Goal: Information Seeking & Learning: Learn about a topic

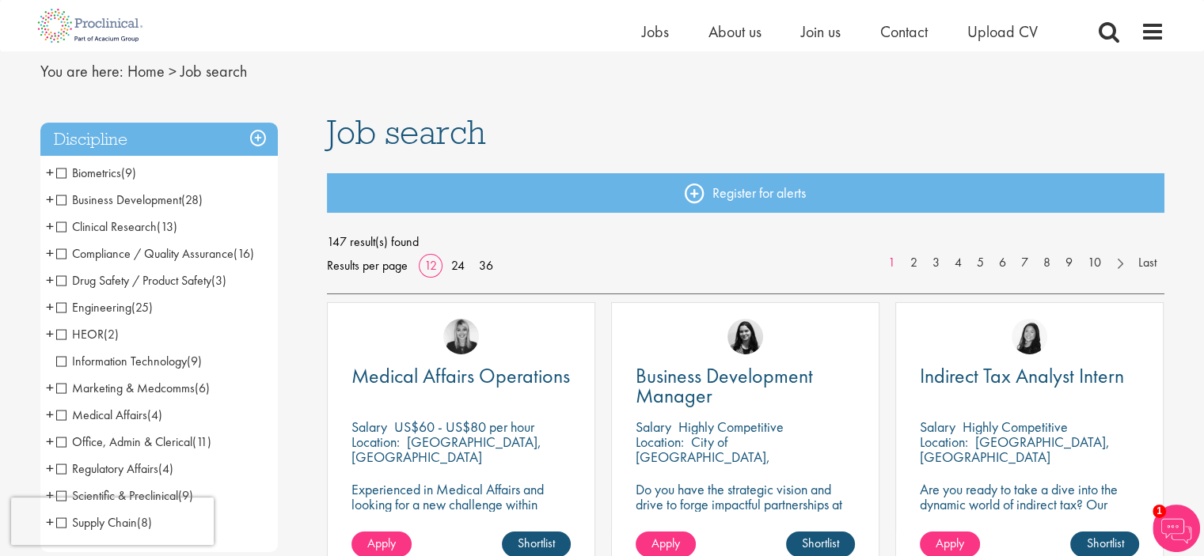
scroll to position [79, 0]
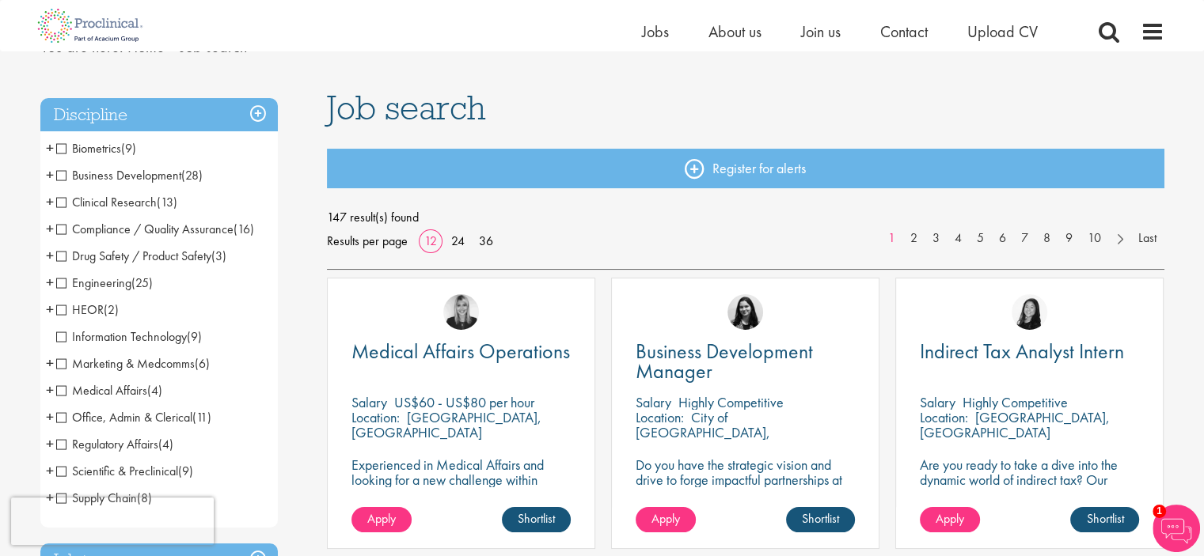
click at [58, 199] on span "Clinical Research" at bounding box center [106, 202] width 100 height 17
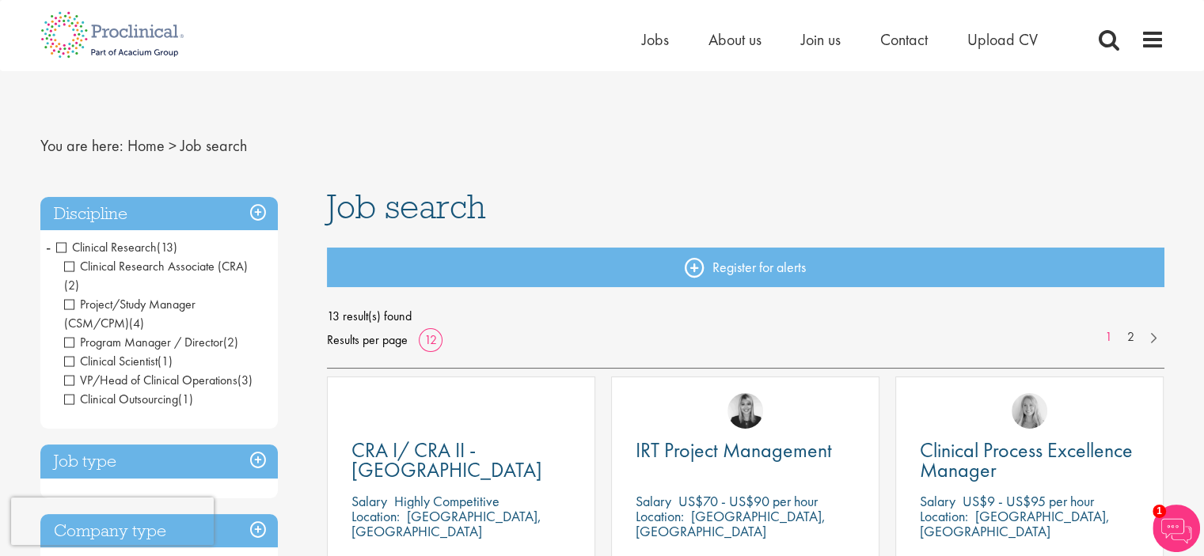
click at [60, 246] on span "Clinical Research" at bounding box center [106, 247] width 100 height 17
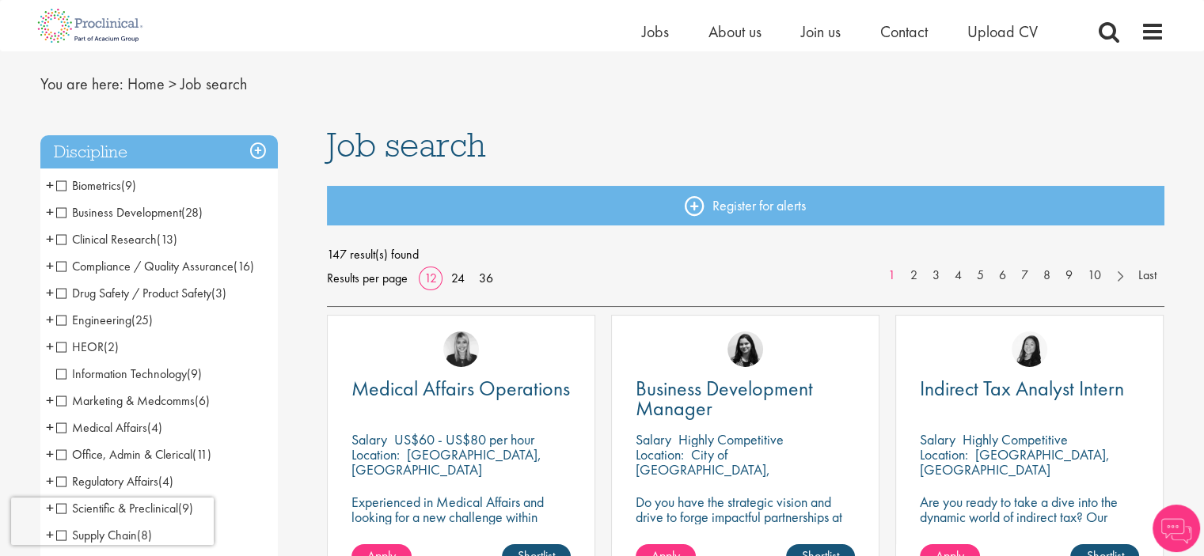
scroll to position [79, 0]
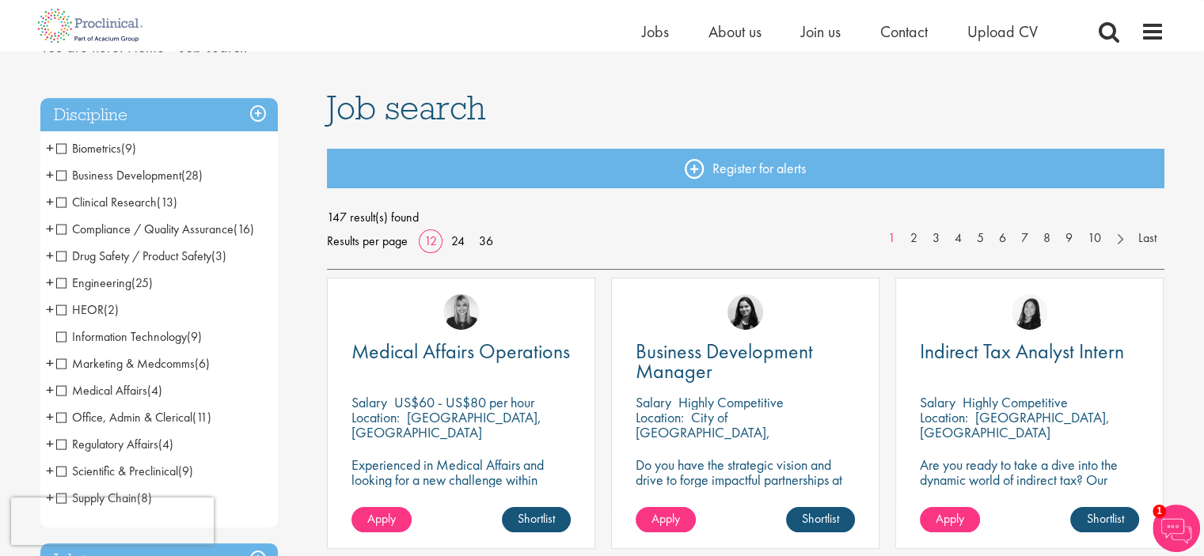
click at [58, 252] on span "Drug Safety / Product Safety" at bounding box center [133, 256] width 155 height 17
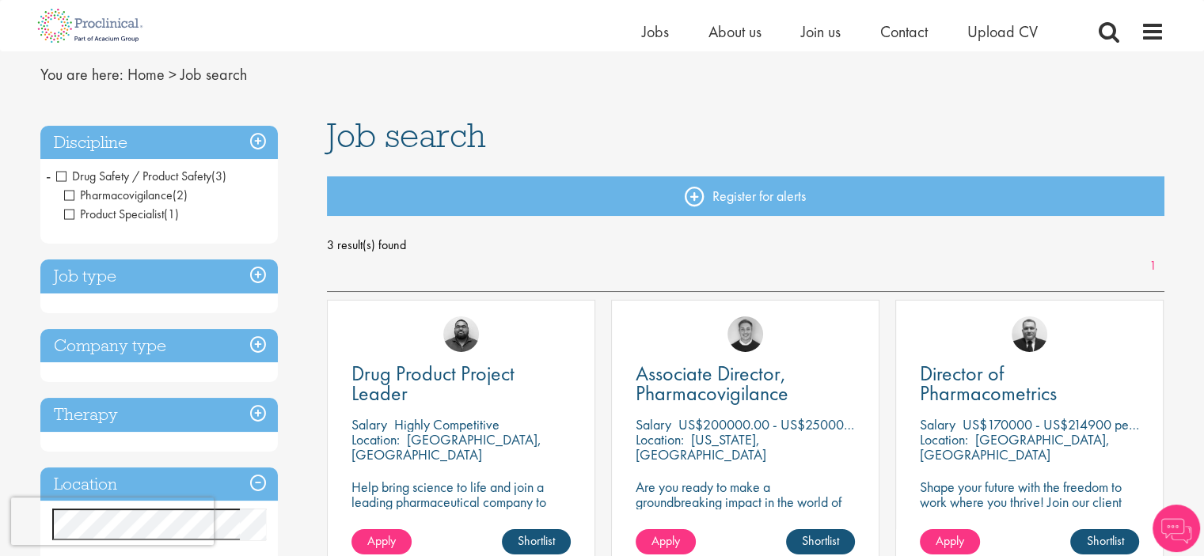
scroll to position [79, 0]
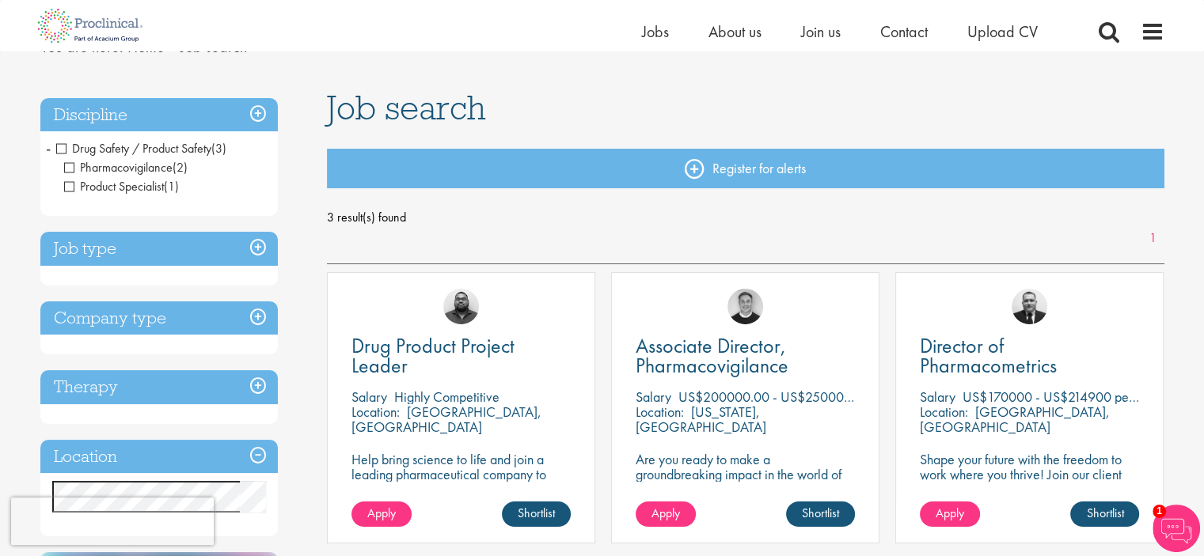
click at [59, 145] on span "Drug Safety / Product Safety" at bounding box center [133, 148] width 155 height 17
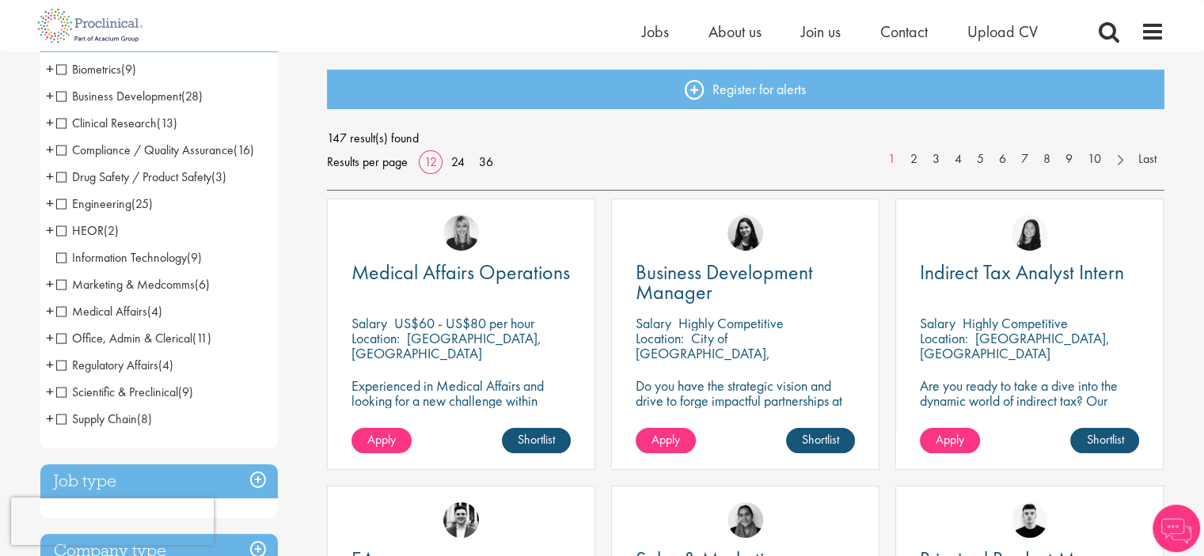
scroll to position [237, 0]
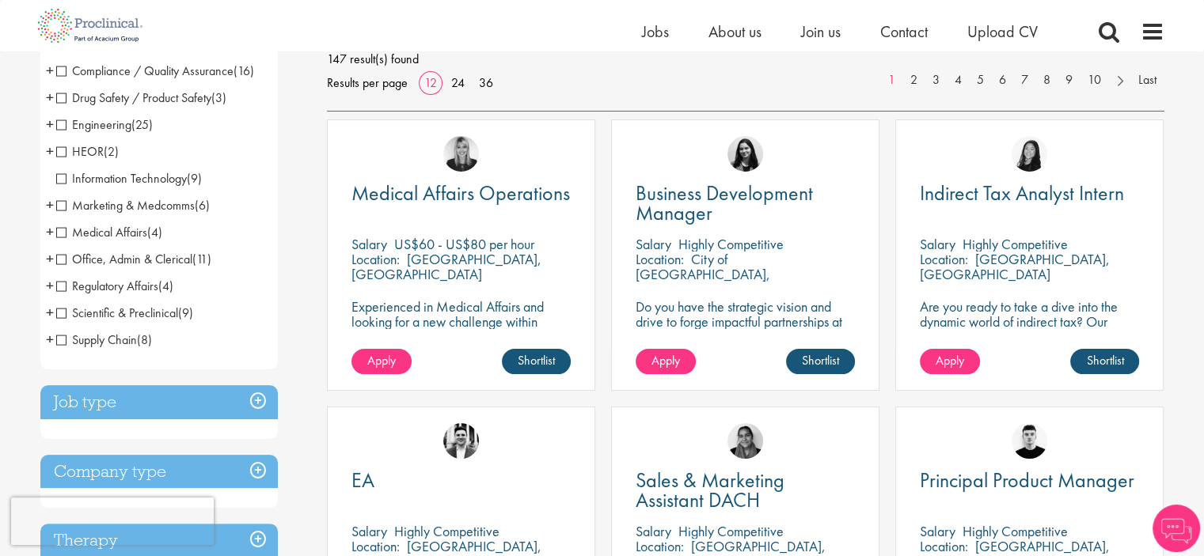
click at [63, 313] on span "Scientific & Preclinical" at bounding box center [117, 313] width 122 height 17
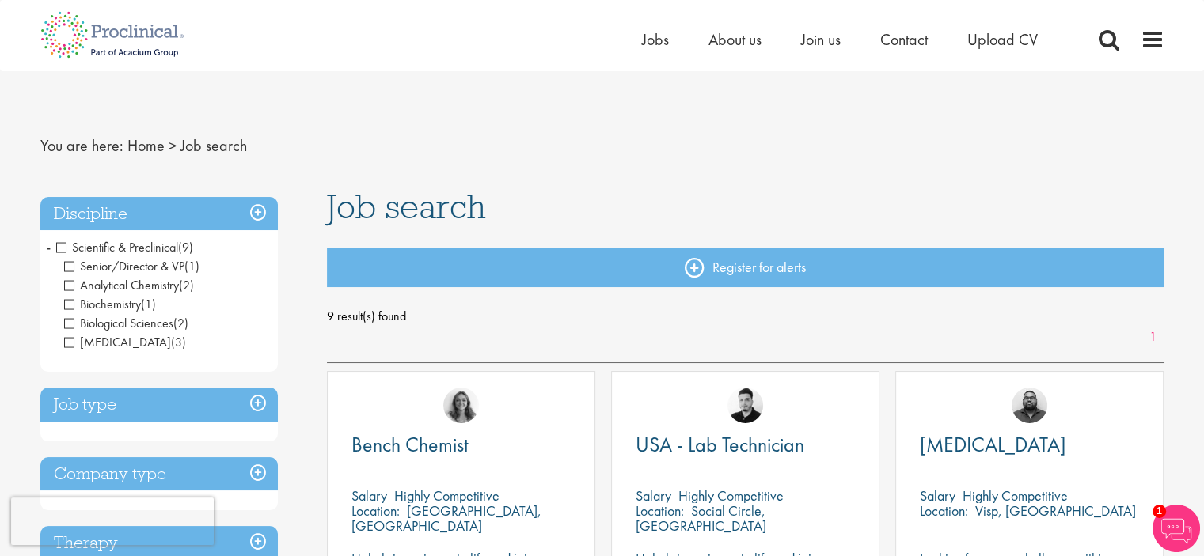
click at [60, 248] on span "Scientific & Preclinical" at bounding box center [117, 247] width 122 height 17
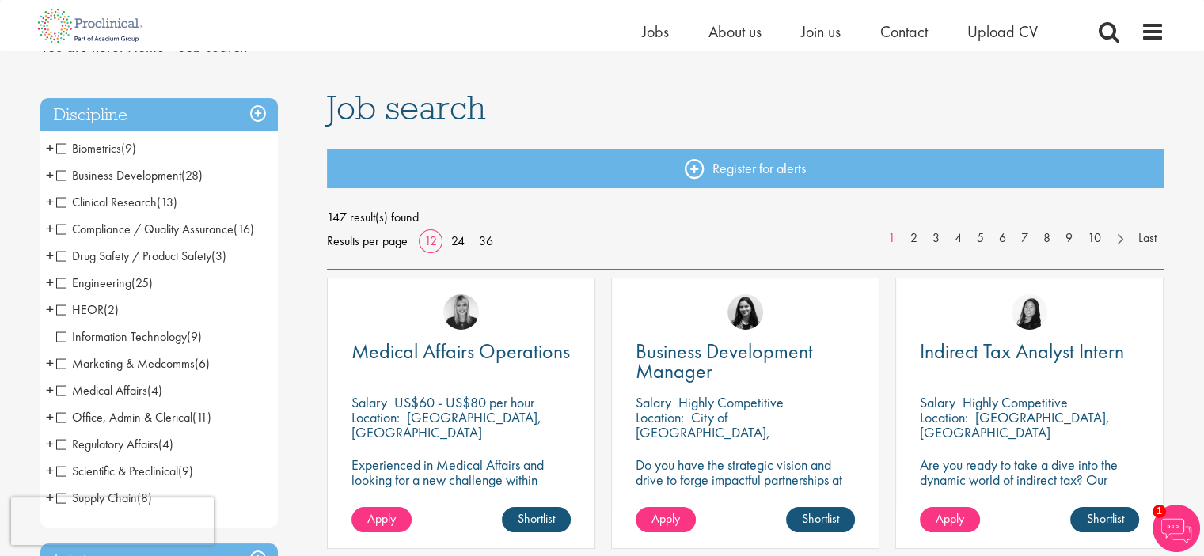
scroll to position [158, 0]
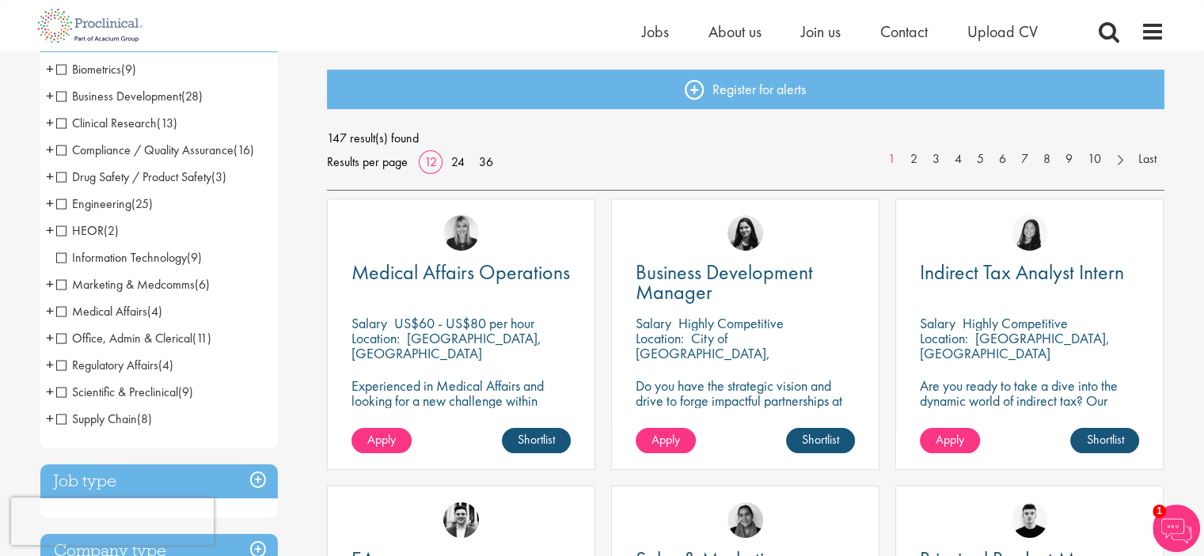
click at [61, 176] on span "Drug Safety / Product Safety" at bounding box center [133, 177] width 155 height 17
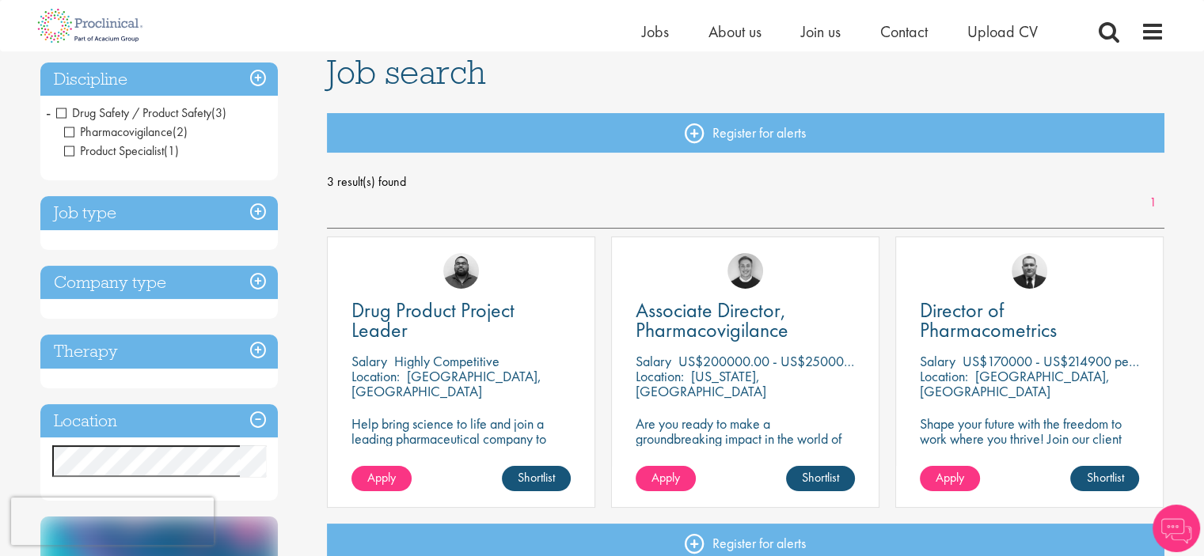
scroll to position [79, 0]
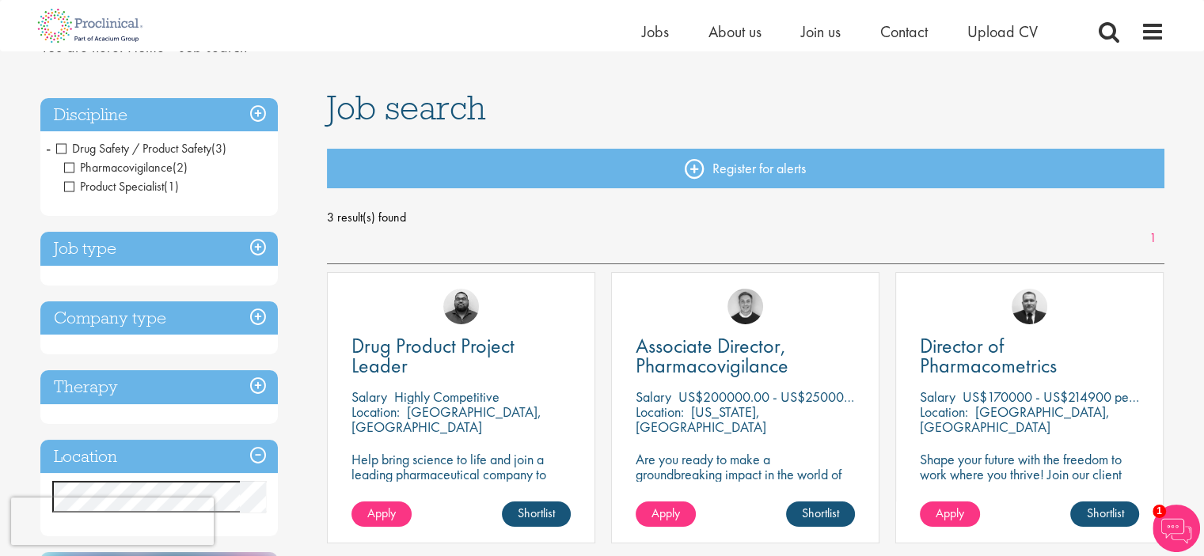
click at [59, 143] on span "Drug Safety / Product Safety" at bounding box center [133, 148] width 155 height 17
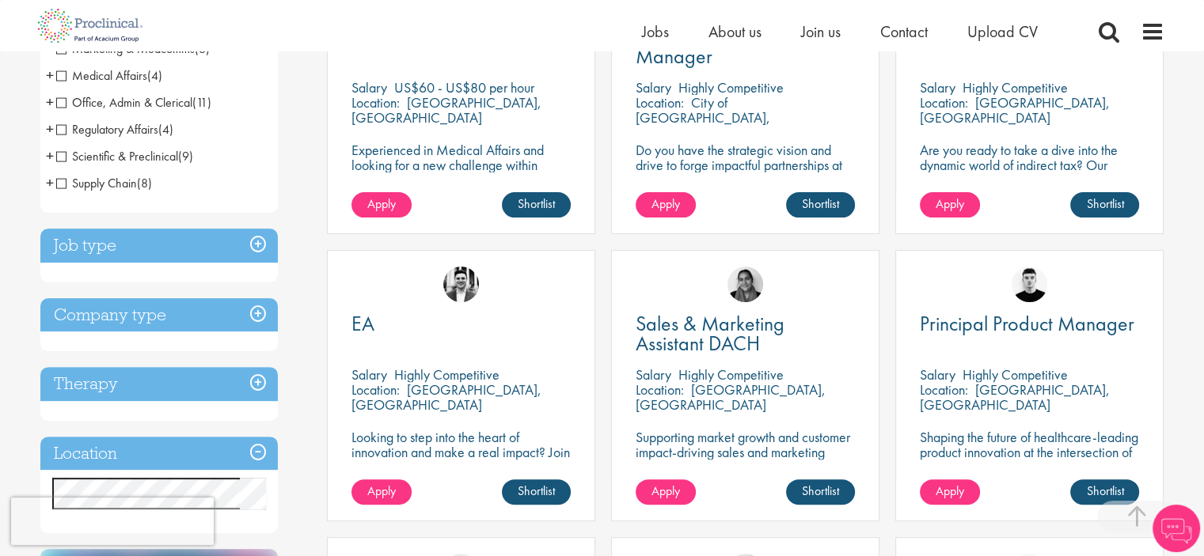
scroll to position [396, 0]
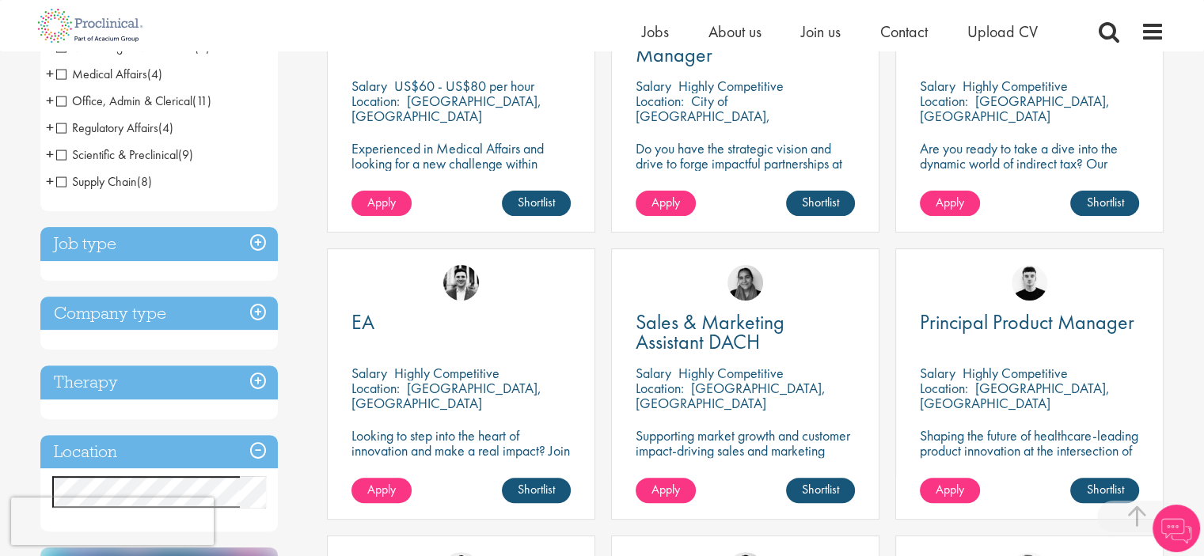
click at [177, 314] on h3 "Company type" at bounding box center [158, 314] width 237 height 34
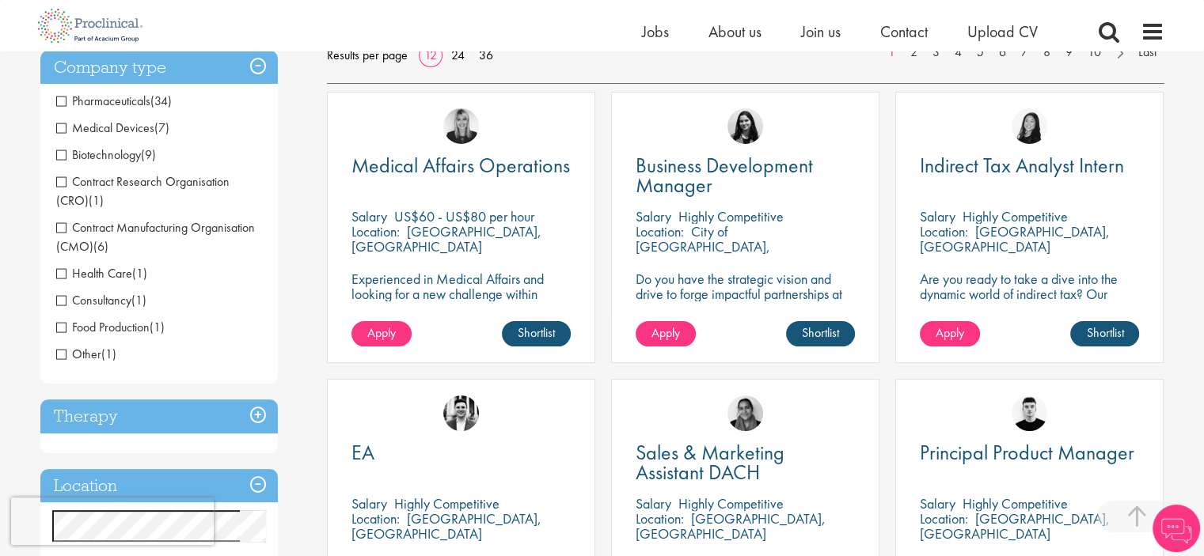
scroll to position [237, 0]
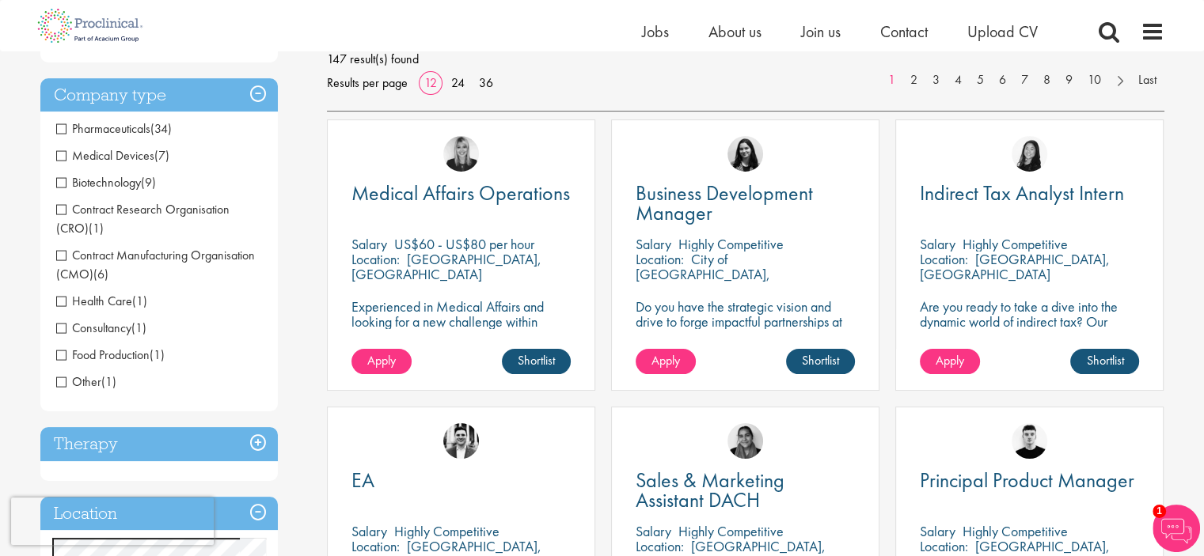
click at [62, 180] on span "Biotechnology" at bounding box center [98, 182] width 85 height 17
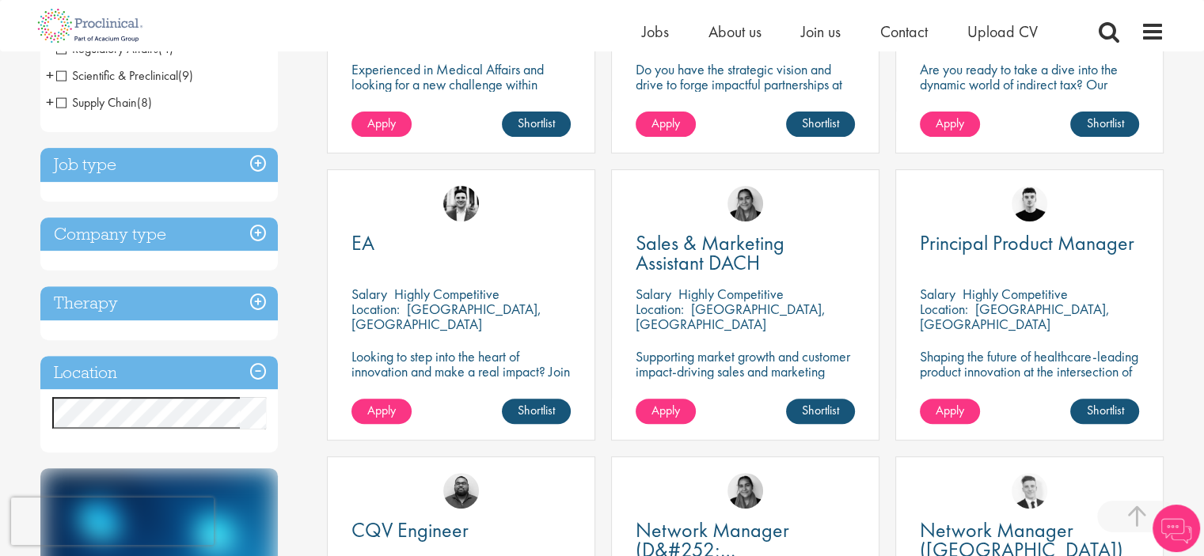
scroll to position [158, 0]
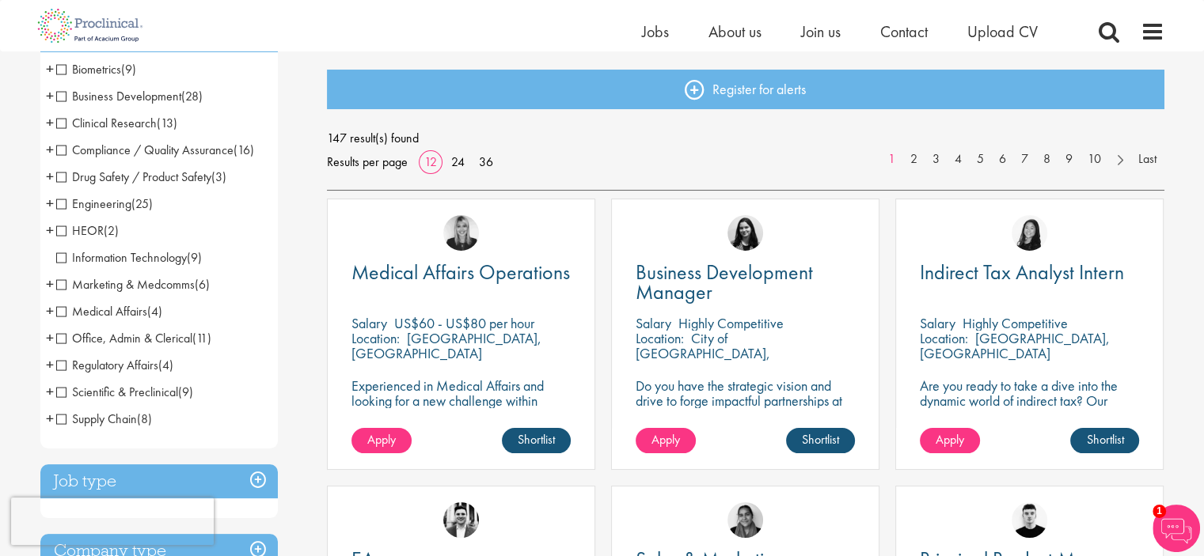
click at [60, 422] on span "Supply Chain" at bounding box center [96, 419] width 81 height 17
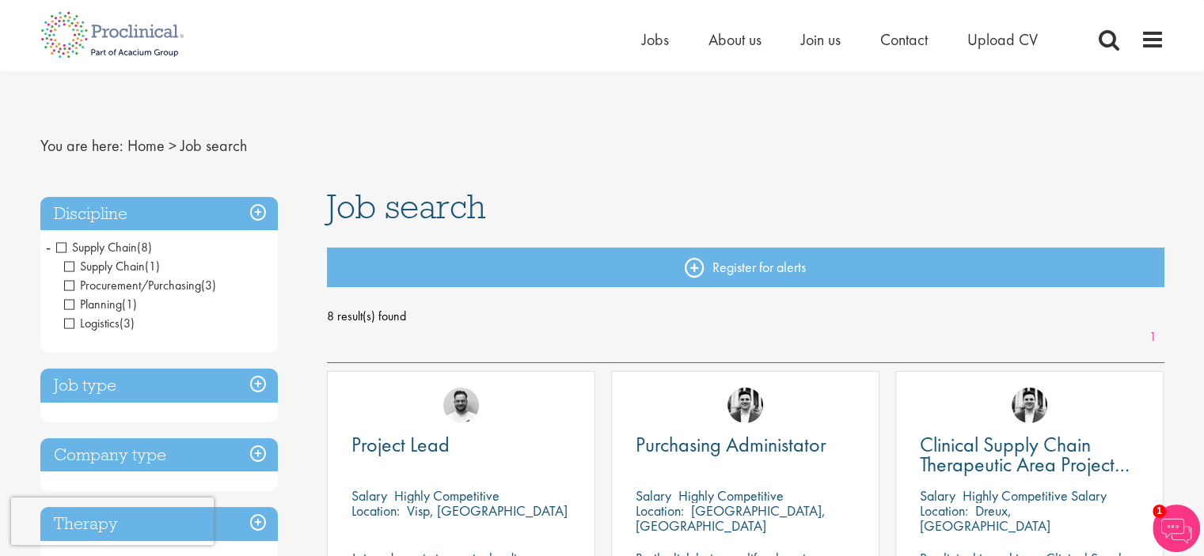
click at [59, 245] on span "Supply Chain" at bounding box center [96, 247] width 81 height 17
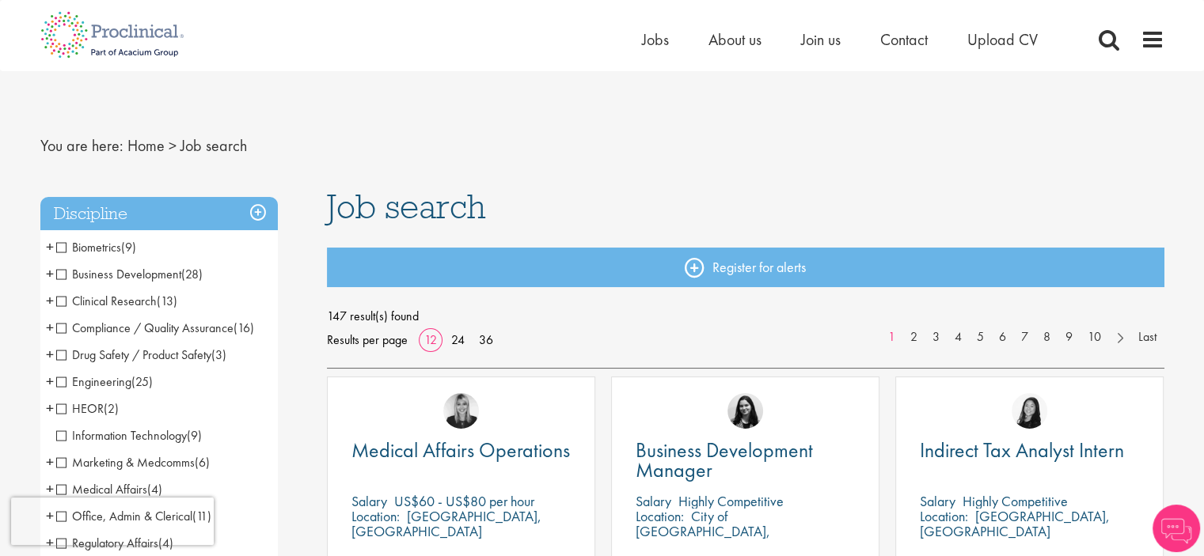
click at [63, 300] on span "Clinical Research" at bounding box center [106, 301] width 100 height 17
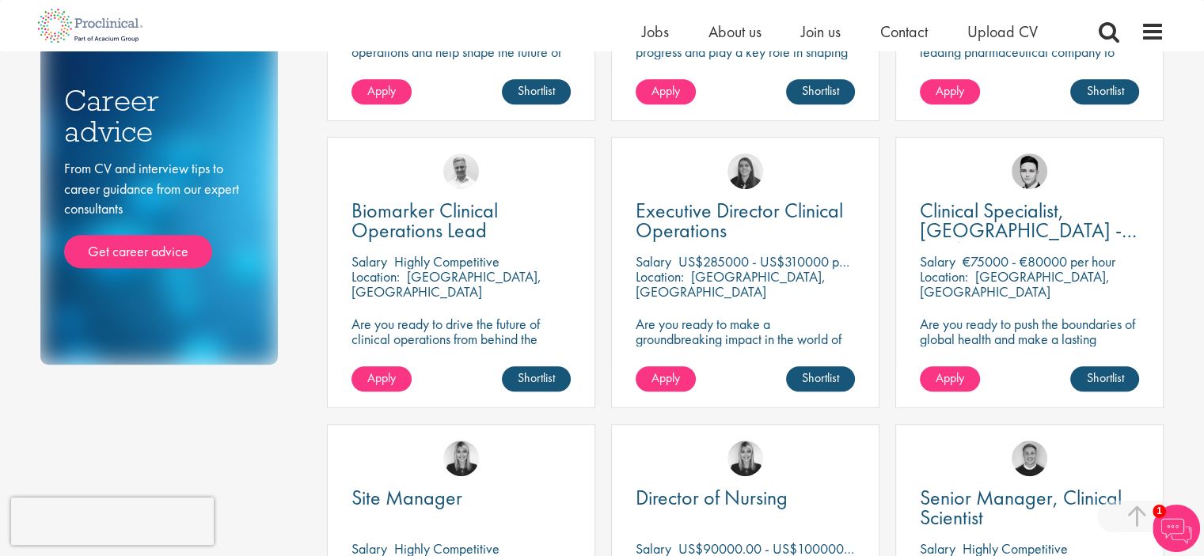
scroll to position [870, 0]
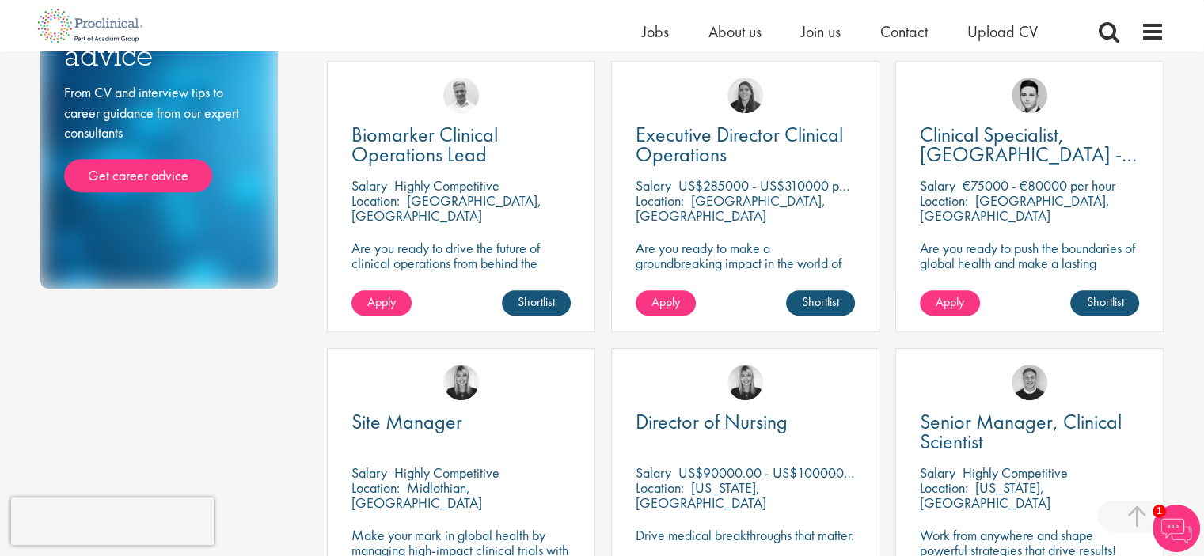
drag, startPoint x: 984, startPoint y: 186, endPoint x: 1086, endPoint y: 184, distance: 101.3
click at [1086, 184] on p "€75000 - €80000 per hour" at bounding box center [1038, 185] width 153 height 18
click at [1158, 218] on div "Clinical Specialist, Germany - Cardiac Salary €75000 - €80000 per hour Location…" at bounding box center [1029, 196] width 268 height 271
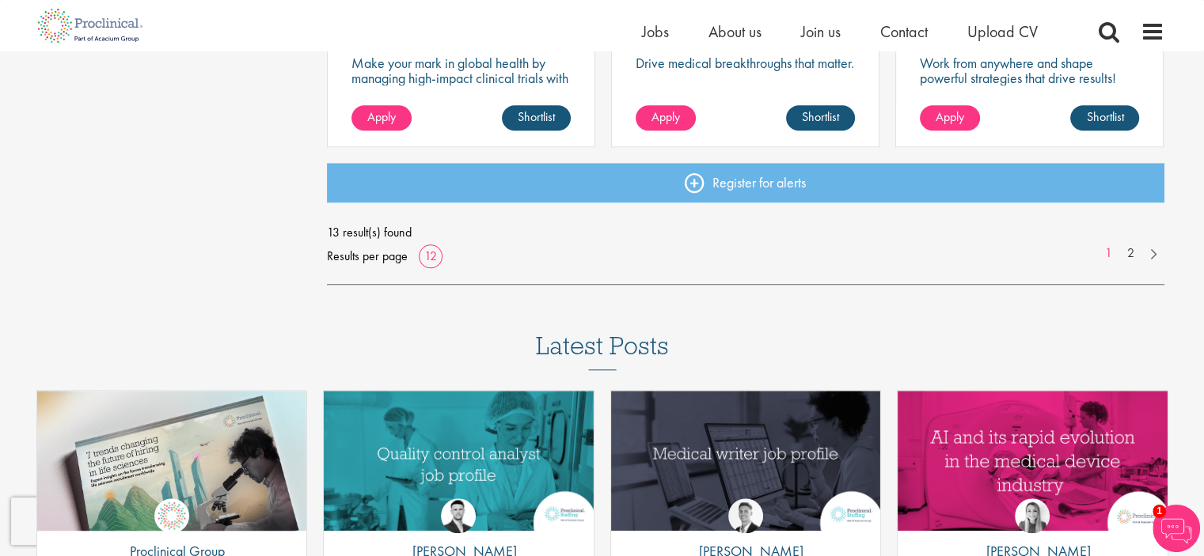
scroll to position [1345, 0]
